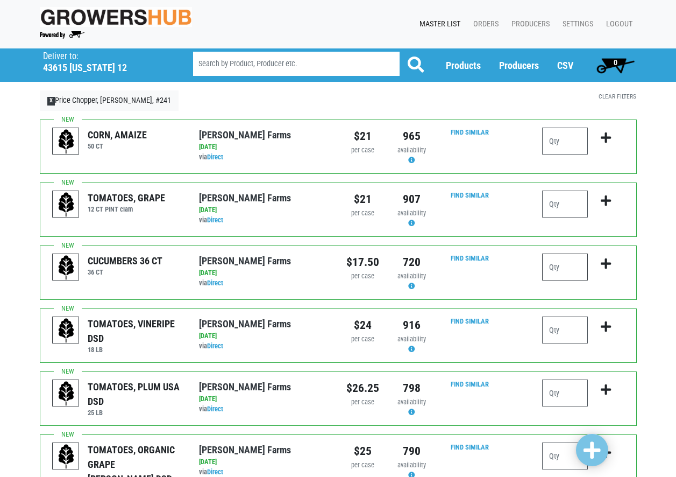
click at [571, 265] on input "number" at bounding box center [565, 266] width 46 height 27
type input "7"
click at [607, 267] on icon "submit" at bounding box center [606, 264] width 10 height 12
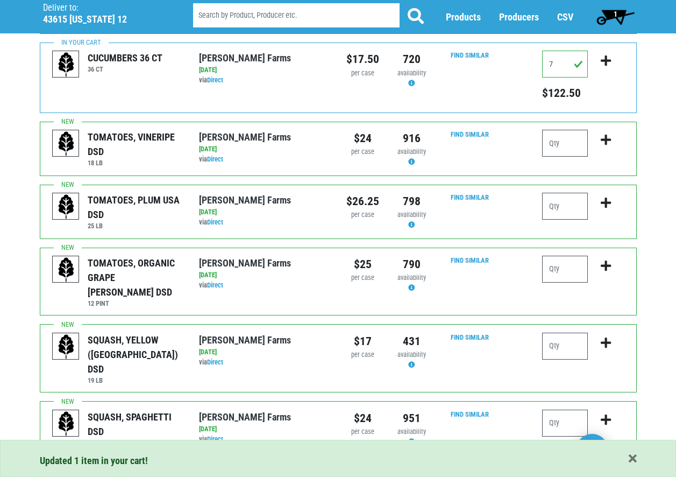
scroll to position [215, 0]
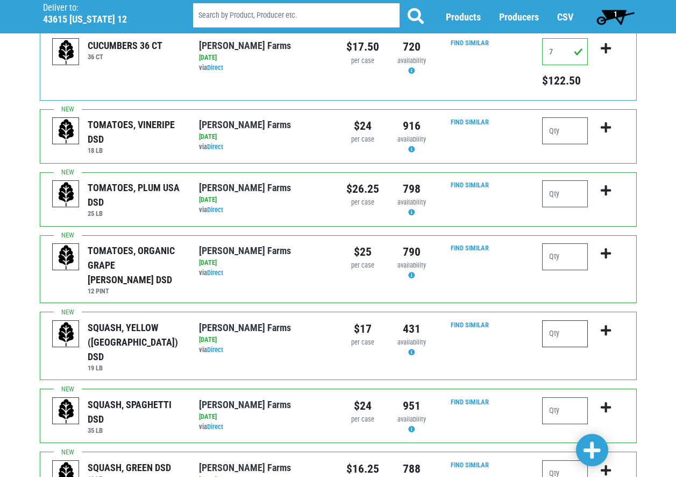
click at [561, 323] on input "number" at bounding box center [565, 333] width 46 height 27
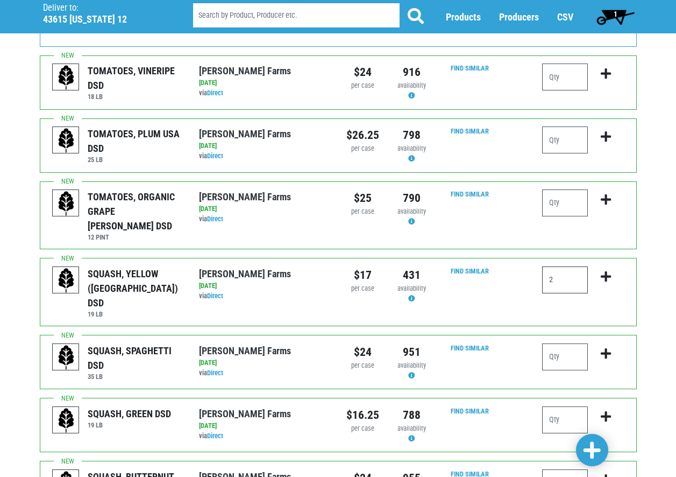
type input "2"
drag, startPoint x: 570, startPoint y: 392, endPoint x: 555, endPoint y: 399, distance: 16.1
click at [569, 406] on input "number" at bounding box center [565, 419] width 46 height 27
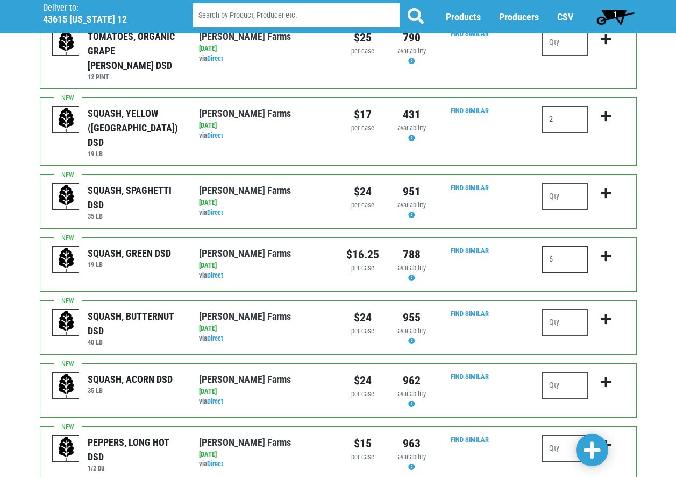
scroll to position [430, 0]
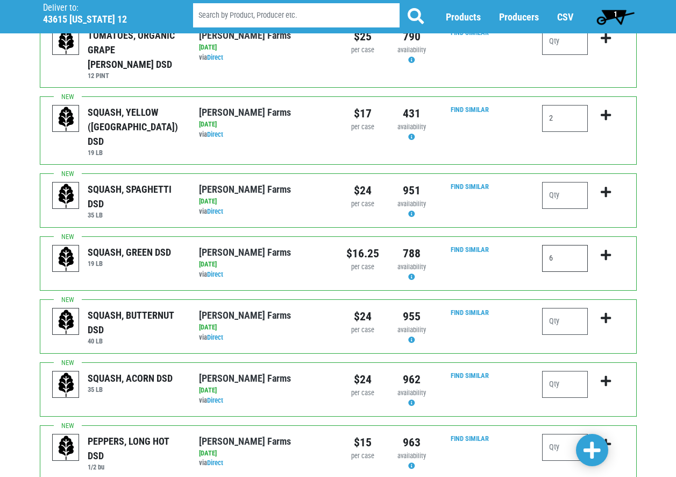
type input "6"
click at [606, 249] on icon "submit" at bounding box center [606, 255] width 10 height 12
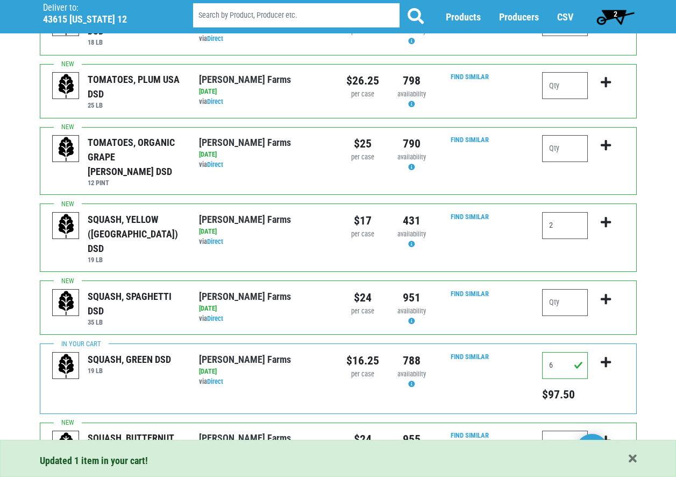
scroll to position [323, 0]
click at [603, 217] on icon "submit" at bounding box center [606, 223] width 10 height 12
click at [606, 217] on icon "submit" at bounding box center [606, 223] width 10 height 12
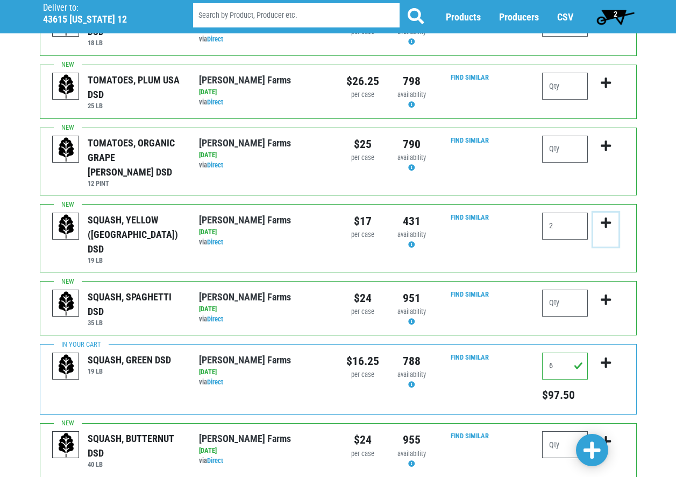
click at [608, 217] on icon "submit" at bounding box center [606, 223] width 10 height 12
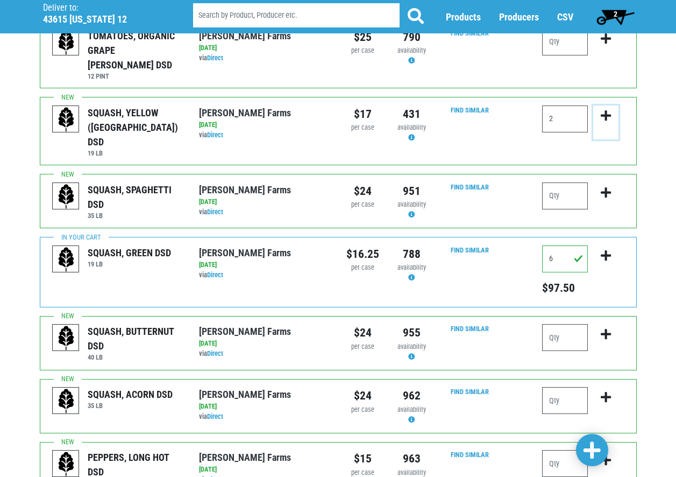
scroll to position [430, 0]
click at [608, 109] on icon "submit" at bounding box center [606, 115] width 10 height 12
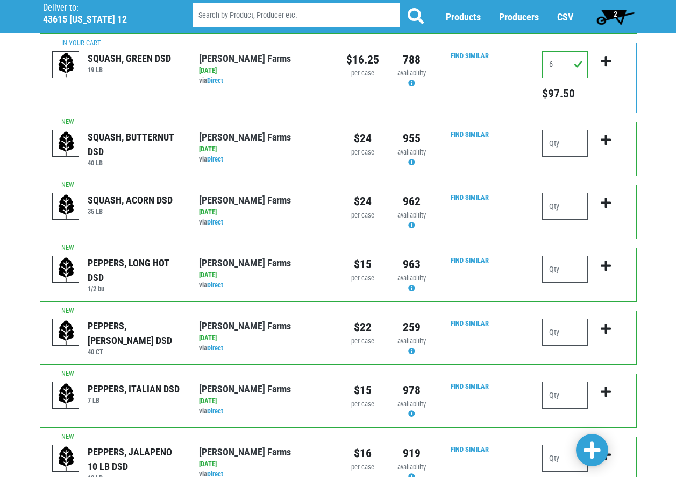
scroll to position [646, 0]
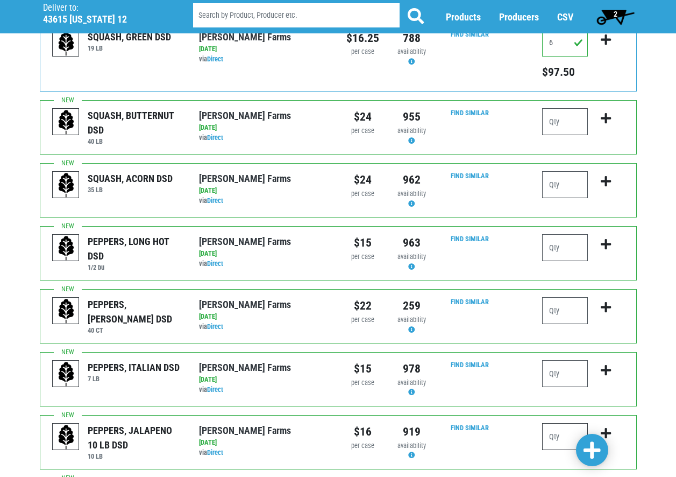
click at [566, 423] on input "number" at bounding box center [565, 436] width 46 height 27
type input "1"
click at [606, 427] on icon "submit" at bounding box center [606, 433] width 10 height 12
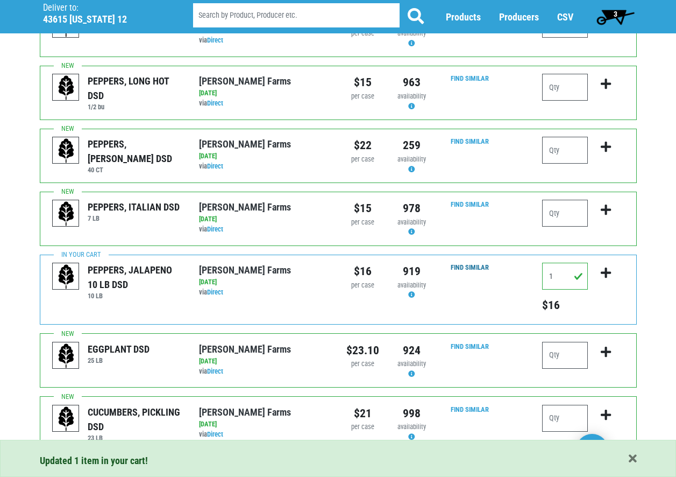
scroll to position [807, 0]
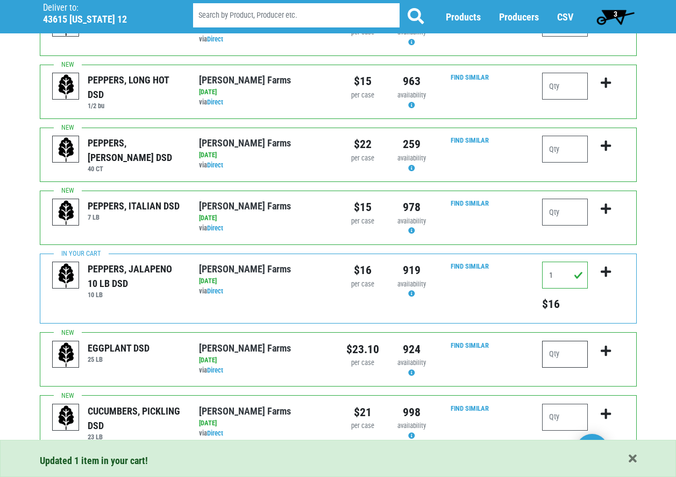
click at [577, 341] on input "number" at bounding box center [565, 354] width 46 height 27
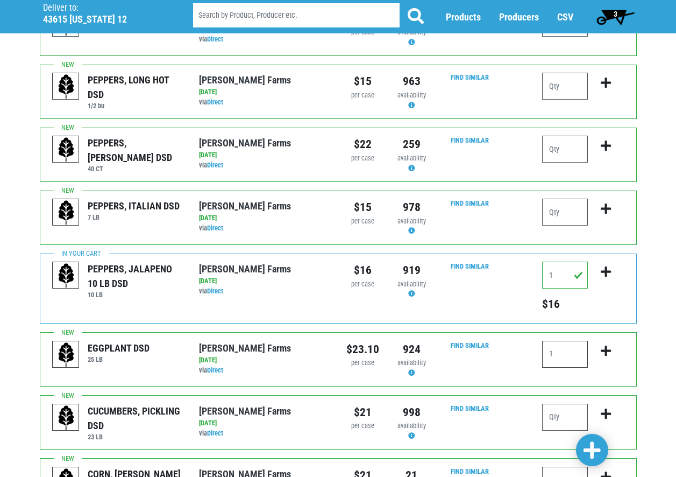
type input "1"
click at [607, 345] on icon "submit" at bounding box center [606, 351] width 10 height 12
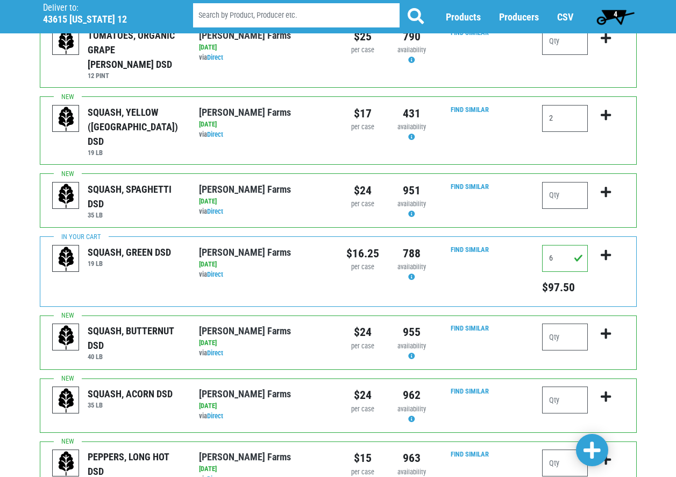
scroll to position [377, 0]
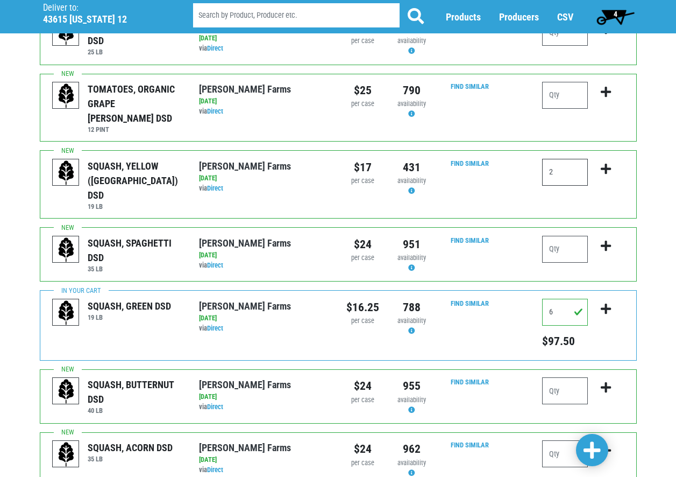
drag, startPoint x: 562, startPoint y: 155, endPoint x: 559, endPoint y: 169, distance: 13.6
click at [561, 159] on input "2" at bounding box center [565, 172] width 46 height 27
type input "2"
click at [604, 163] on icon "submit" at bounding box center [606, 169] width 10 height 12
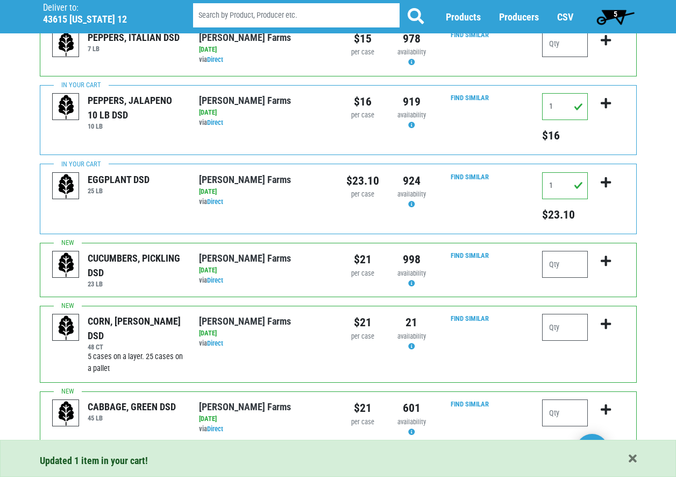
scroll to position [1001, 0]
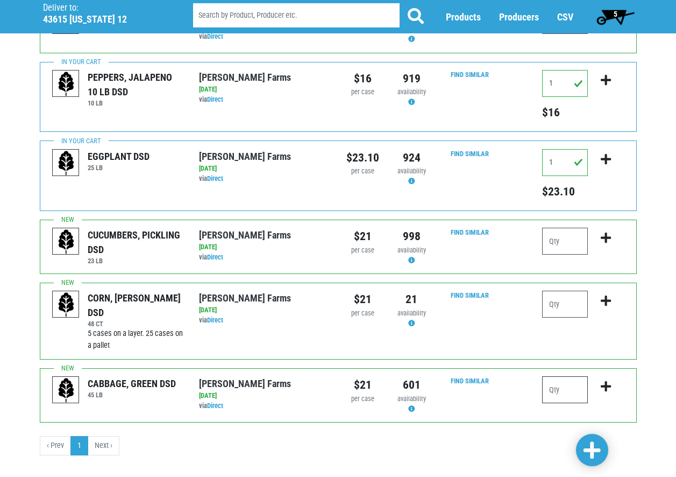
click at [567, 376] on input "number" at bounding box center [565, 389] width 46 height 27
type input "2"
click at [599, 447] on span at bounding box center [592, 450] width 17 height 19
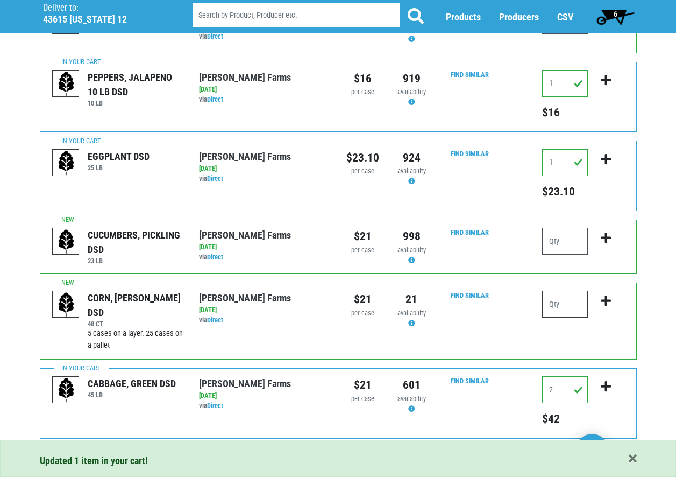
click at [569, 290] on input "number" at bounding box center [565, 303] width 46 height 27
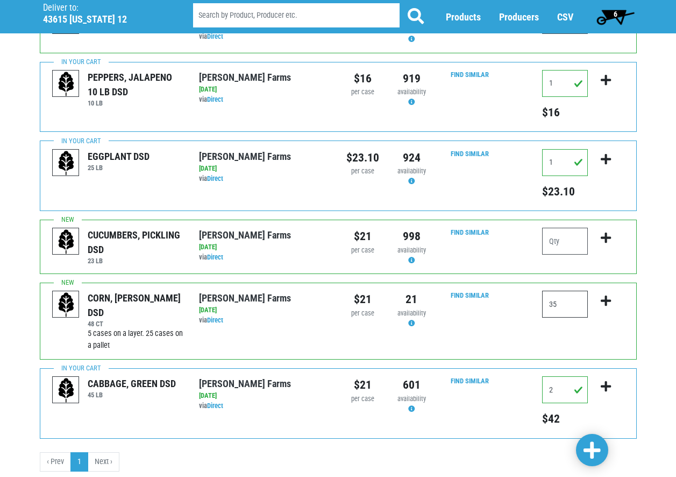
type input "3"
type input "30"
click at [605, 295] on icon "submit" at bounding box center [606, 301] width 10 height 12
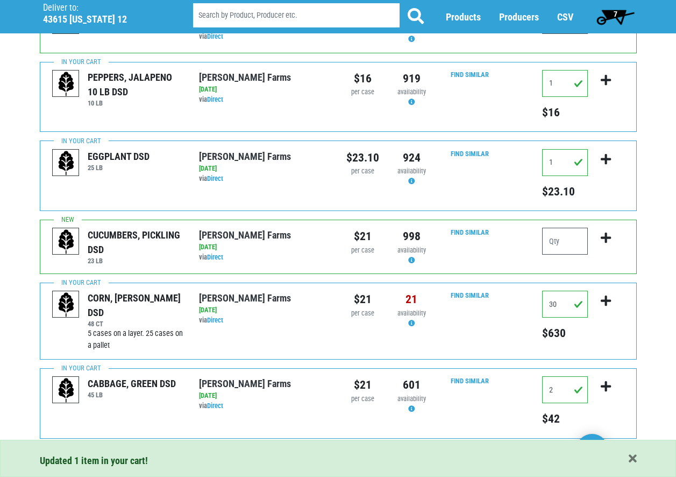
scroll to position [1017, 0]
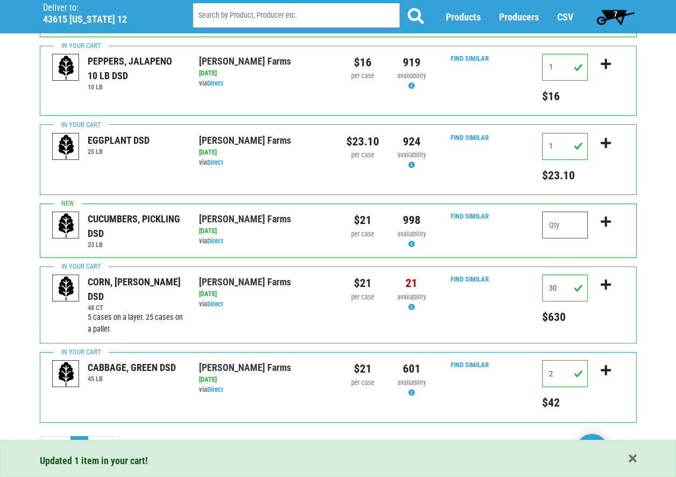
click at [101, 436] on li "Next ›" at bounding box center [103, 445] width 31 height 19
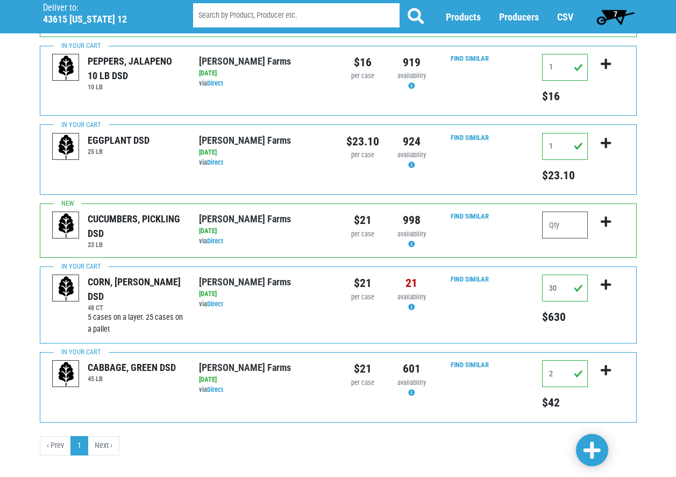
click at [109, 436] on li "Next ›" at bounding box center [103, 445] width 31 height 19
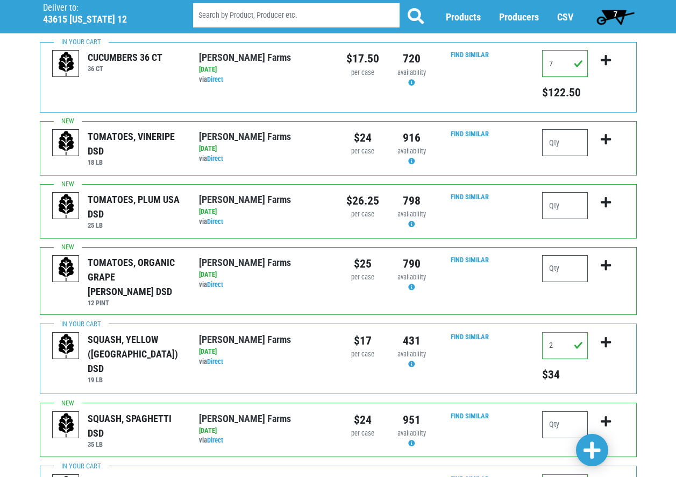
scroll to position [215, 0]
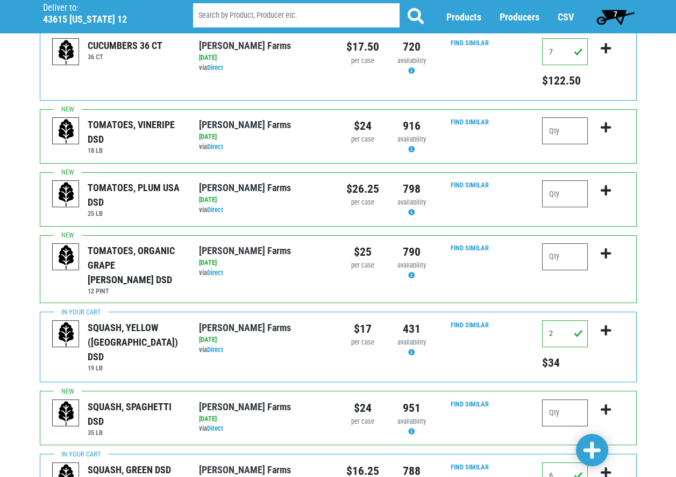
click at [616, 13] on span "7" at bounding box center [616, 14] width 4 height 9
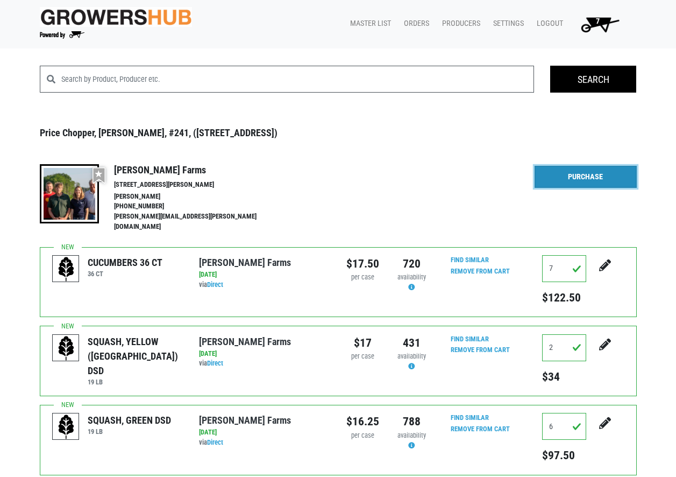
click at [610, 179] on link "Purchase" at bounding box center [586, 177] width 102 height 23
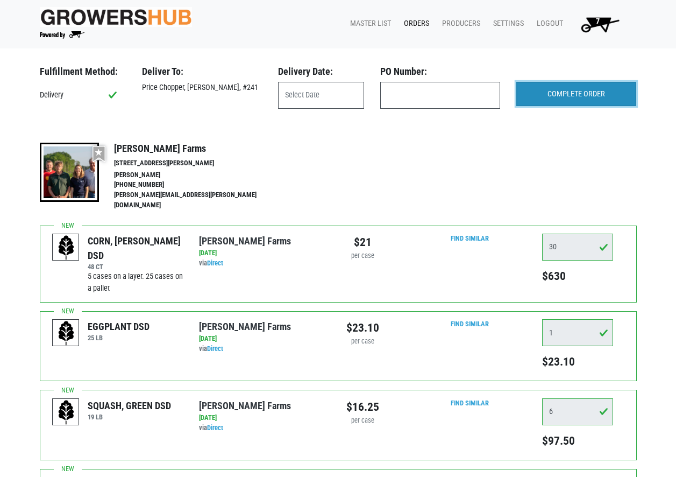
click at [591, 97] on input "COMPLETE ORDER" at bounding box center [576, 94] width 120 height 25
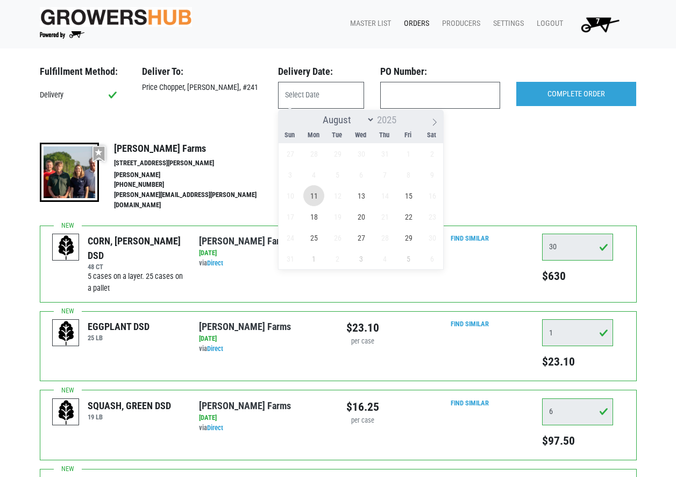
click at [316, 197] on span "11" at bounding box center [313, 195] width 21 height 21
type input "[DATE]"
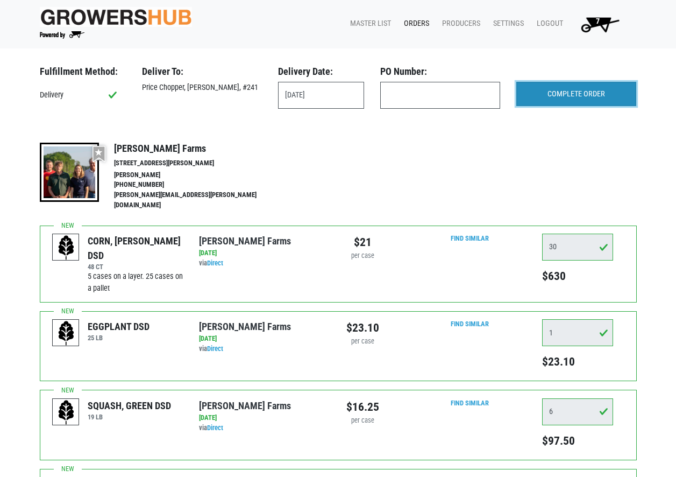
click at [602, 95] on input "COMPLETE ORDER" at bounding box center [576, 94] width 120 height 25
